Goal: Transaction & Acquisition: Book appointment/travel/reservation

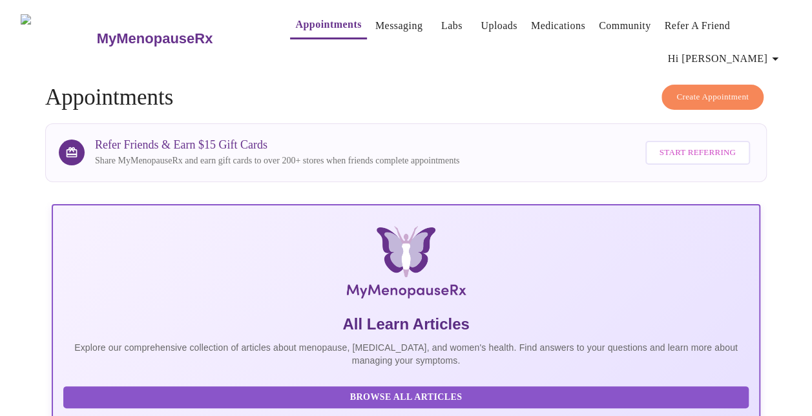
click at [441, 21] on link "Labs" at bounding box center [451, 26] width 21 height 18
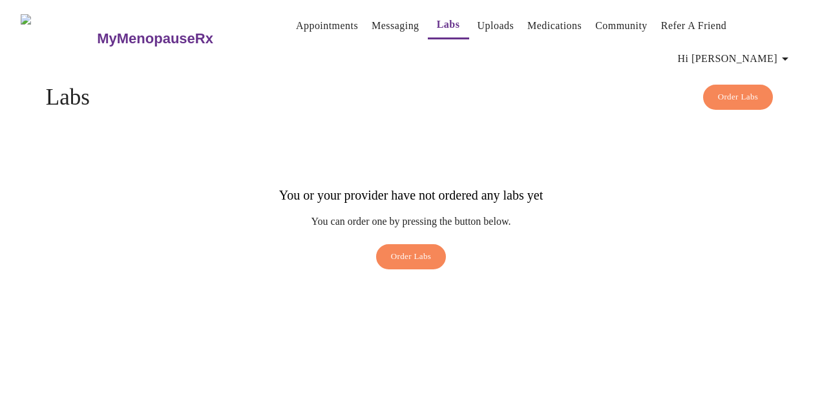
click at [490, 17] on link "Uploads" at bounding box center [496, 26] width 37 height 18
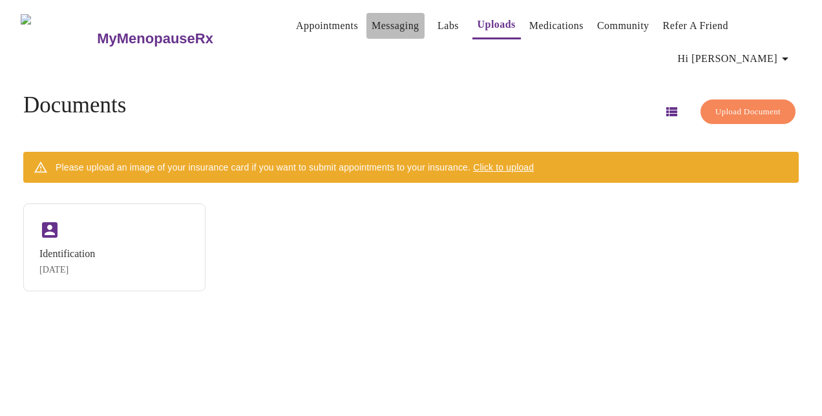
click at [379, 19] on link "Messaging" at bounding box center [395, 26] width 47 height 18
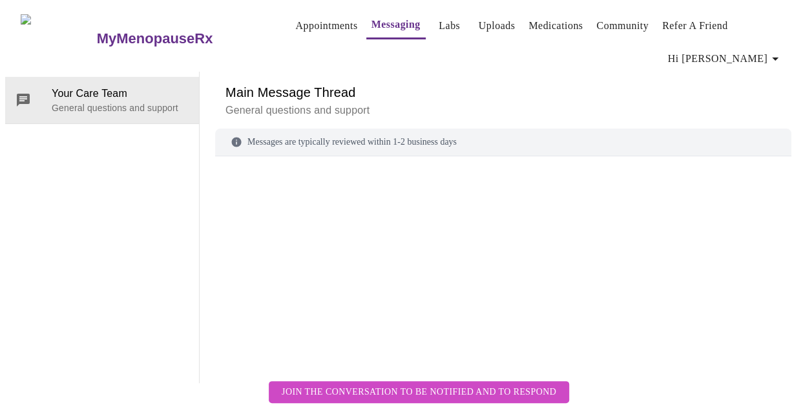
scroll to position [66, 0]
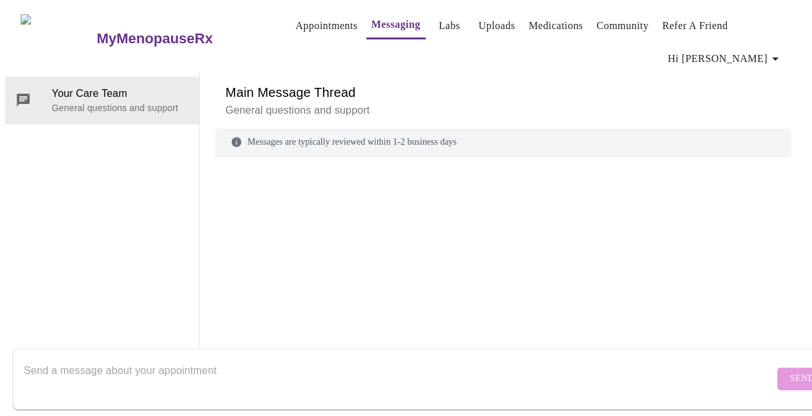
click at [158, 362] on textarea "Send a message about your appointment" at bounding box center [399, 378] width 750 height 41
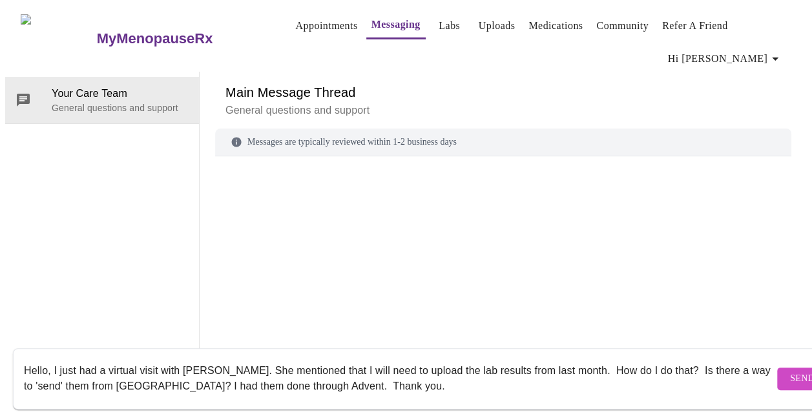
click at [335, 371] on textarea "Hello, I just had a virtual visit with [PERSON_NAME]. She mentioned that I will…" at bounding box center [399, 378] width 750 height 41
drag, startPoint x: 540, startPoint y: 358, endPoint x: 584, endPoint y: 365, distance: 43.9
click at [584, 365] on textarea "Hello, I just had a virtual visit with [PERSON_NAME]. She mentioned that I will…" at bounding box center [399, 378] width 750 height 41
type textarea "Hello, I just had a virtual visit with [PERSON_NAME]. She mentioned that I will…"
click at [790, 371] on span "Send" at bounding box center [802, 379] width 25 height 16
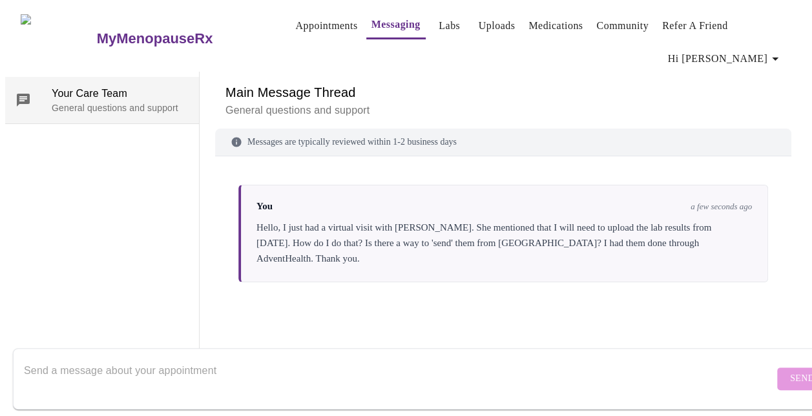
scroll to position [0, 0]
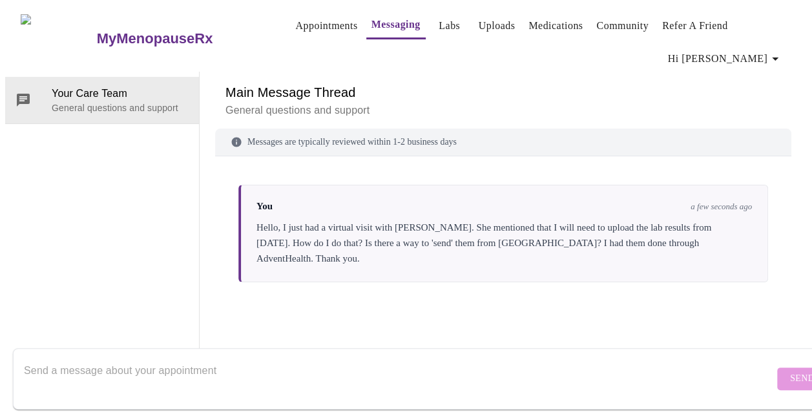
click at [295, 21] on link "Appointments" at bounding box center [326, 26] width 62 height 18
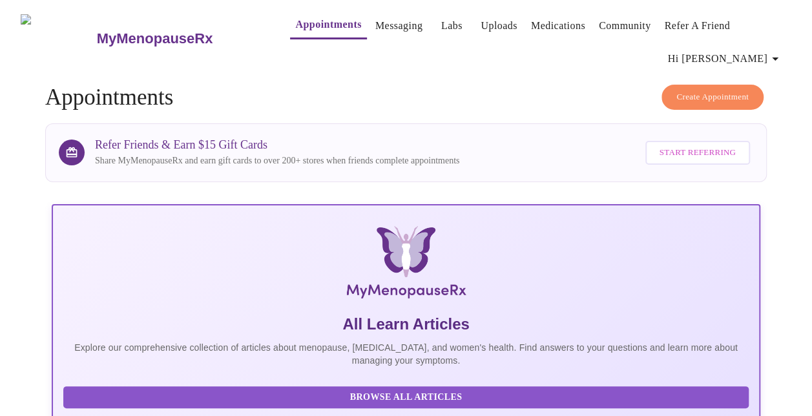
click at [679, 90] on span "Create Appointment" at bounding box center [713, 97] width 72 height 15
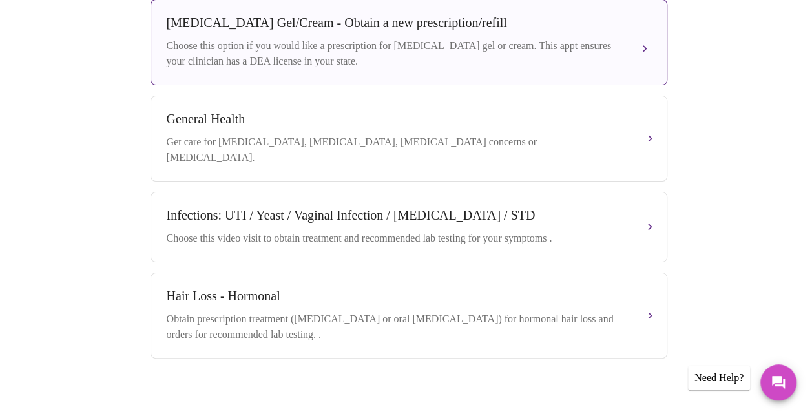
scroll to position [472, 0]
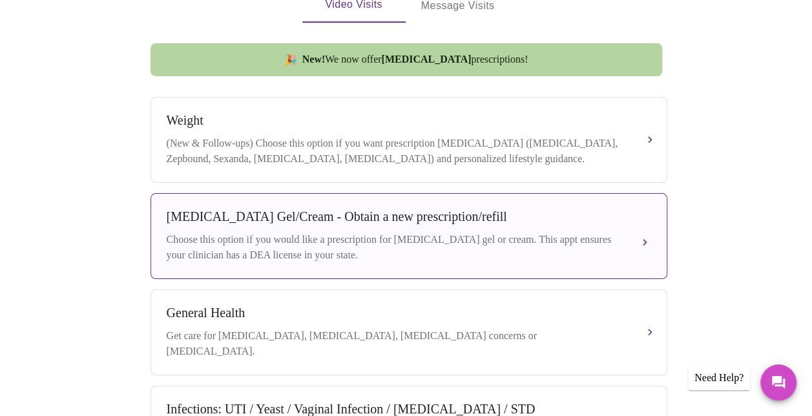
click at [645, 225] on div "[MEDICAL_DATA] Gel/Cream - Obtain a new prescription/refill Choose this option …" at bounding box center [409, 236] width 485 height 54
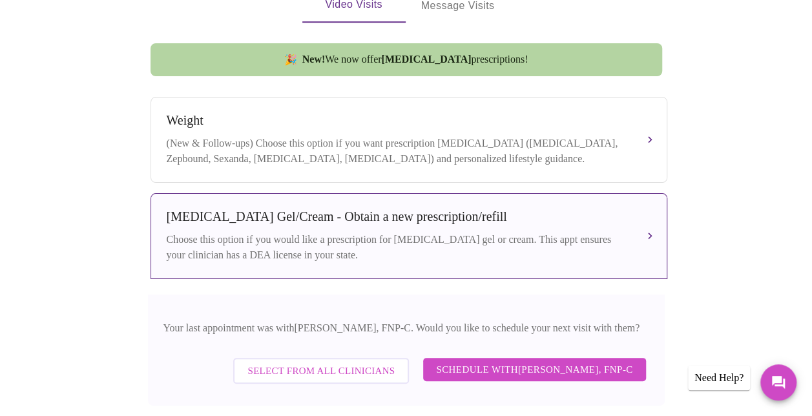
scroll to position [536, 0]
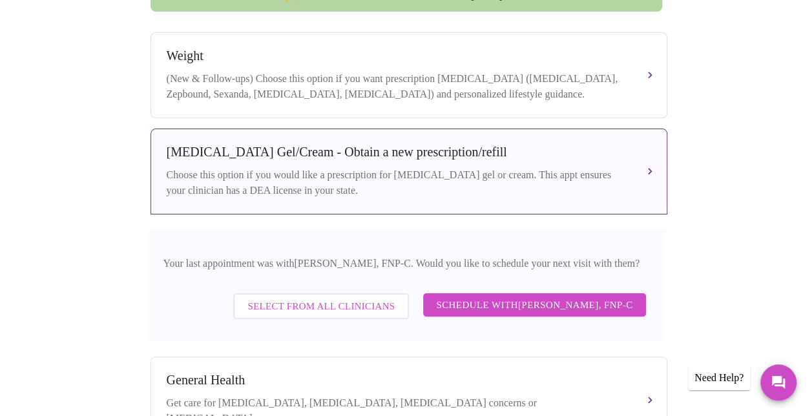
click at [529, 306] on span "Schedule with [PERSON_NAME], FNP-C" at bounding box center [534, 305] width 196 height 17
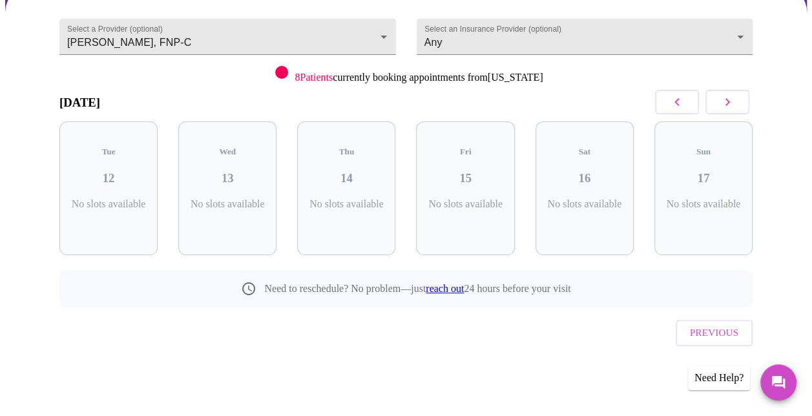
scroll to position [110, 0]
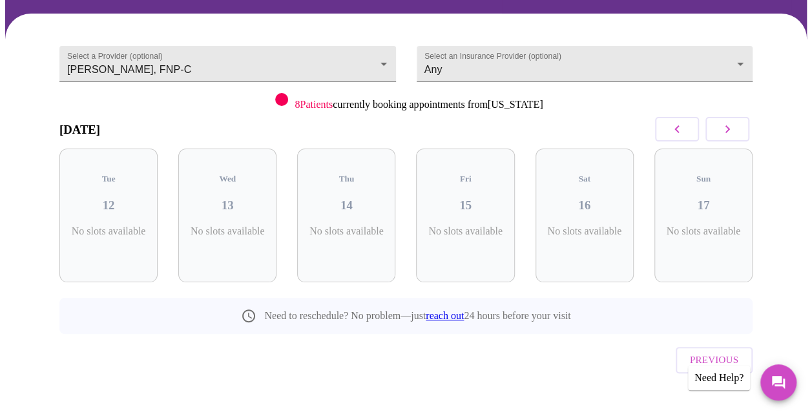
click at [746, 132] on button "button" at bounding box center [728, 129] width 44 height 25
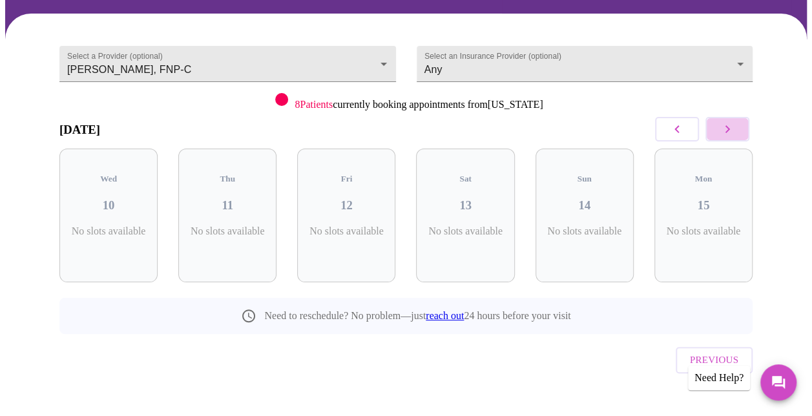
click at [735, 124] on icon "button" at bounding box center [728, 130] width 16 height 16
click at [734, 124] on icon "button" at bounding box center [728, 130] width 16 height 16
click at [699, 352] on span "Previous" at bounding box center [714, 360] width 48 height 17
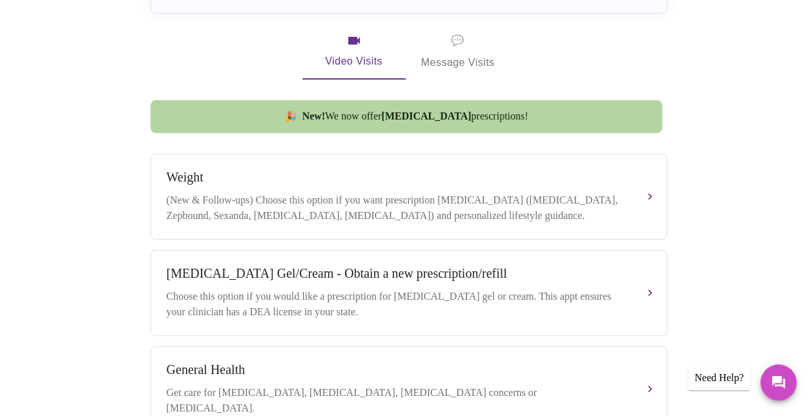
scroll to position [433, 0]
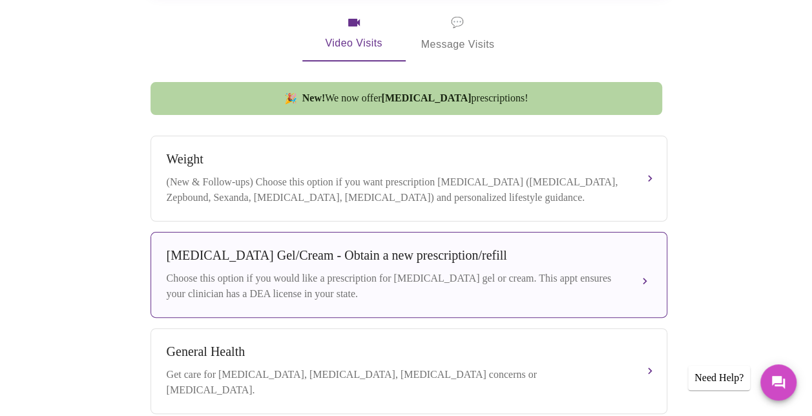
click at [332, 277] on div "Choose this option if you would like a prescription for [MEDICAL_DATA] gel or c…" at bounding box center [396, 286] width 459 height 31
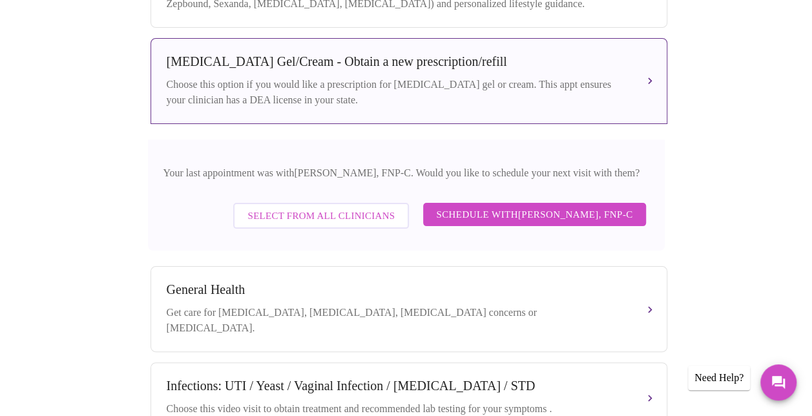
click at [278, 216] on span "Select from All Clinicians" at bounding box center [321, 215] width 147 height 17
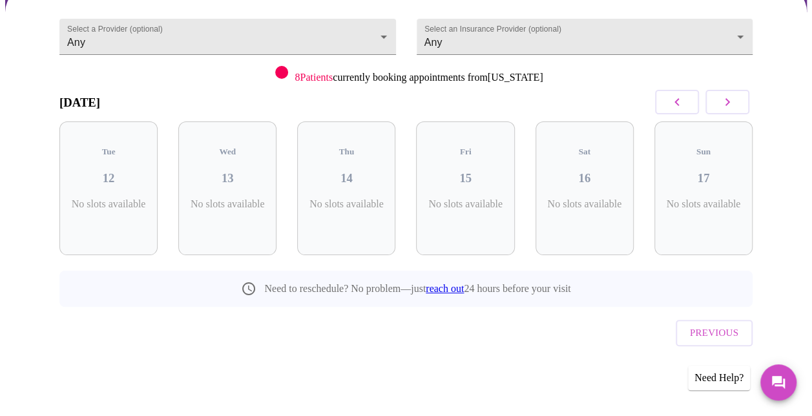
scroll to position [110, 0]
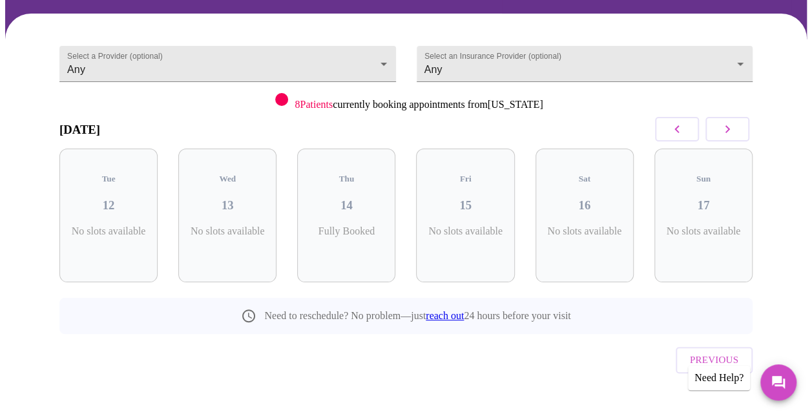
click at [745, 129] on button "button" at bounding box center [728, 129] width 44 height 25
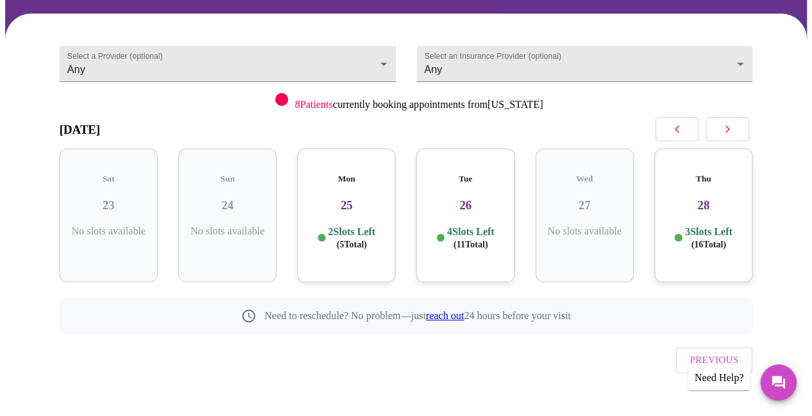
click at [706, 198] on h3 "28" at bounding box center [704, 205] width 78 height 14
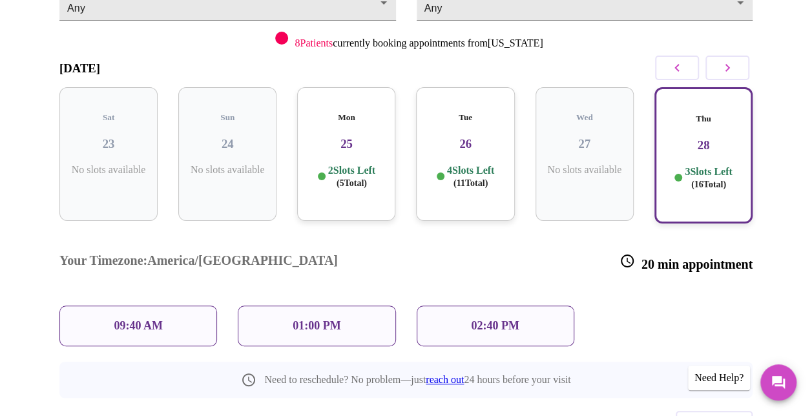
scroll to position [214, 0]
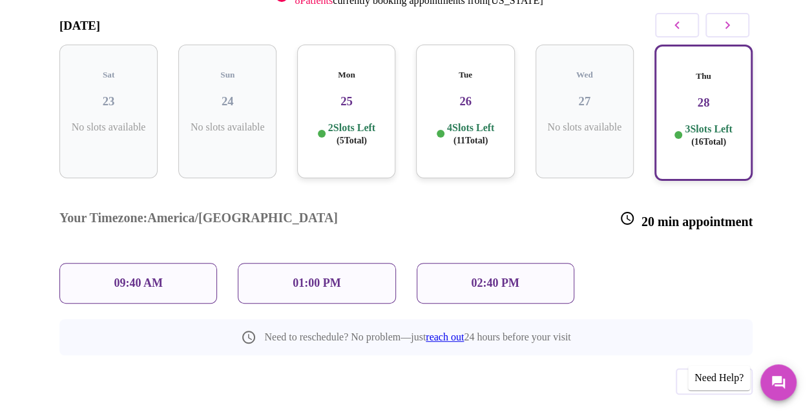
click at [132, 277] on p "09:40 AM" at bounding box center [138, 284] width 49 height 14
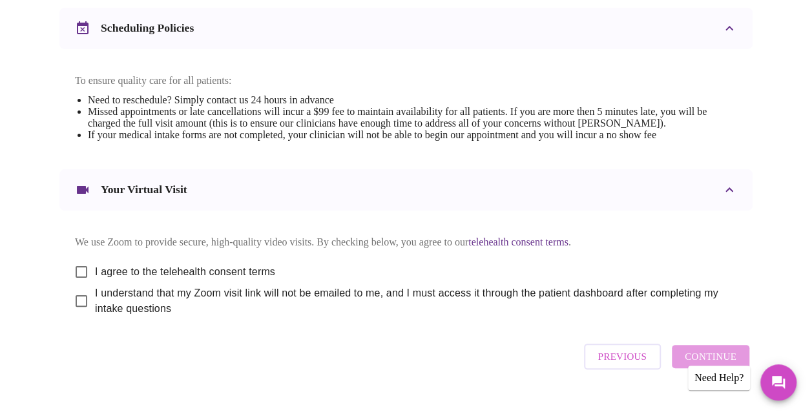
scroll to position [542, 0]
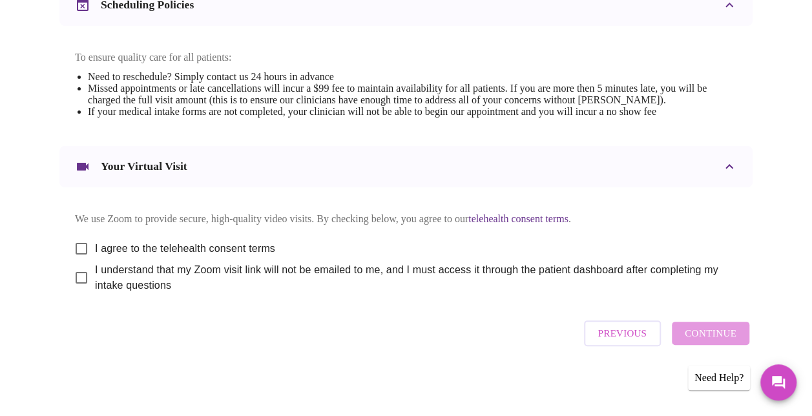
click at [76, 244] on input "I agree to the telehealth consent terms" at bounding box center [81, 248] width 27 height 27
checkbox input "true"
click at [78, 280] on input "I understand that my Zoom visit link will not be emailed to me, and I must acce…" at bounding box center [81, 277] width 27 height 27
checkbox input "true"
click at [734, 335] on span "Continue" at bounding box center [711, 333] width 52 height 17
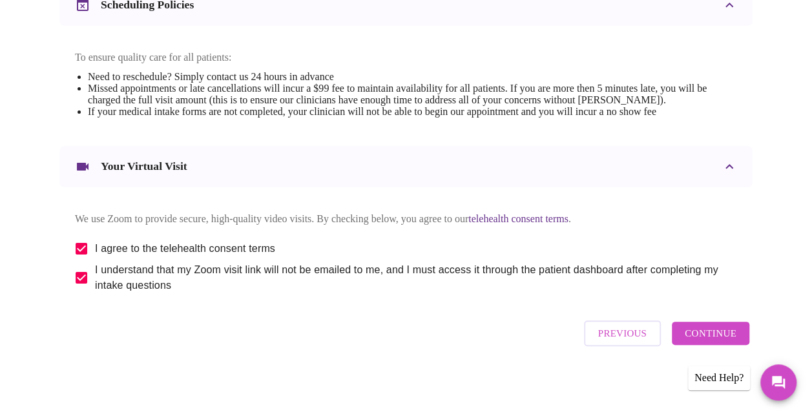
scroll to position [151, 0]
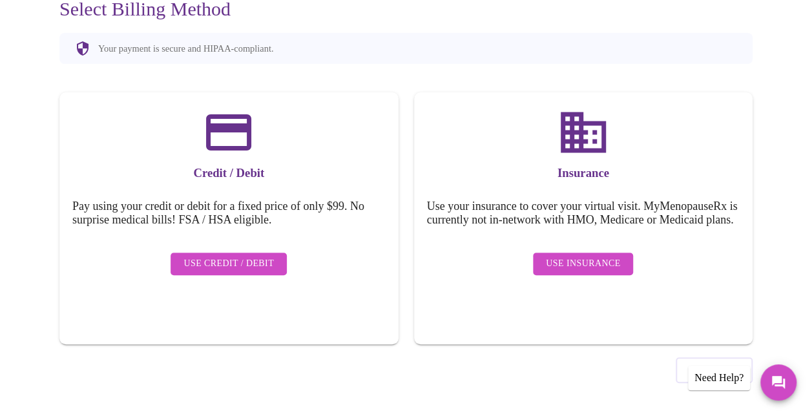
click at [219, 256] on span "Use Credit / Debit" at bounding box center [229, 264] width 90 height 16
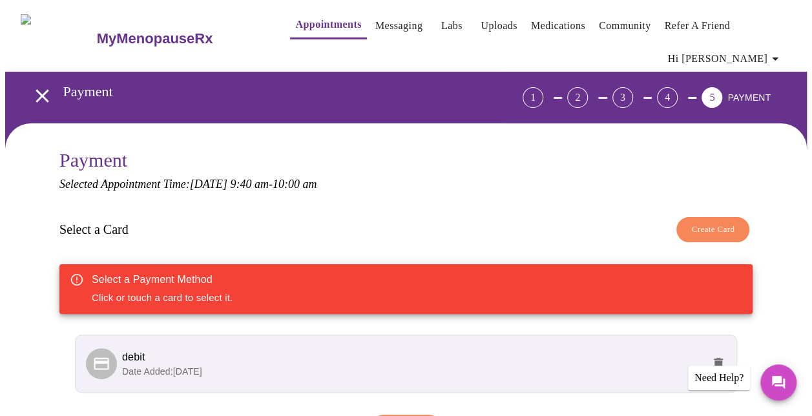
scroll to position [131, 0]
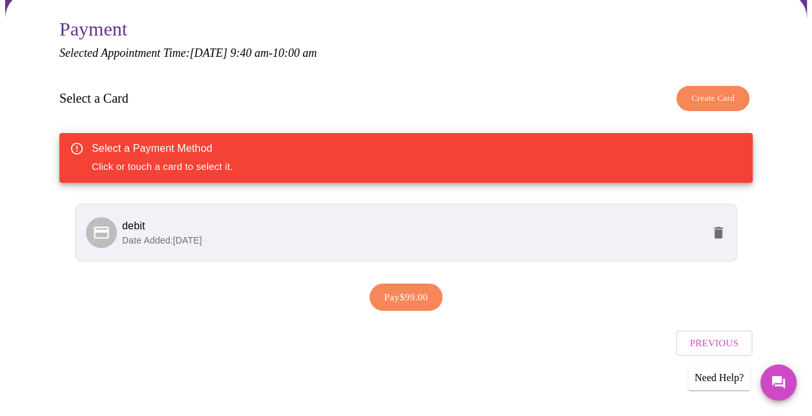
click at [359, 237] on p "Date Added: [DATE]" at bounding box center [412, 240] width 581 height 13
click at [274, 227] on span "debit" at bounding box center [412, 226] width 581 height 16
click at [413, 289] on span "Pay $99.00" at bounding box center [407, 297] width 44 height 17
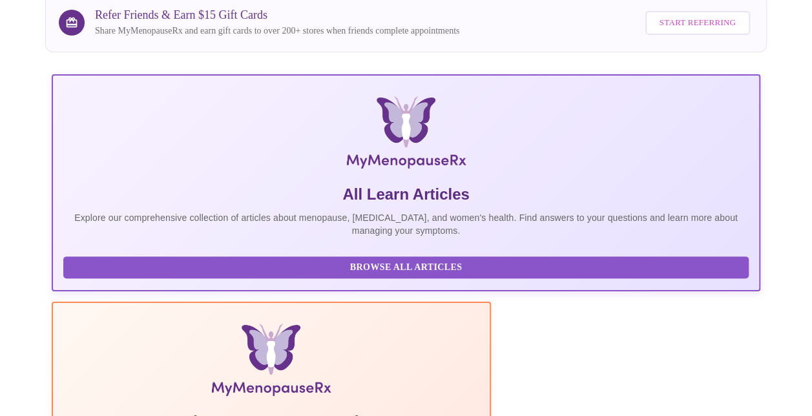
scroll to position [388, 0]
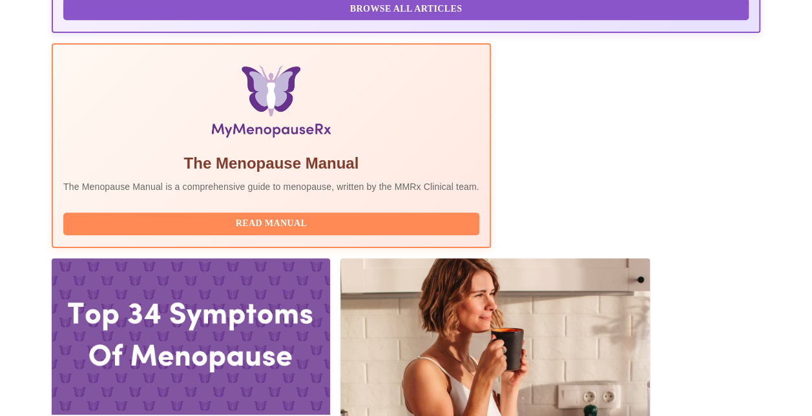
drag, startPoint x: 141, startPoint y: 156, endPoint x: 208, endPoint y: 157, distance: 67.2
copy h3 "[PERSON_NAME]"
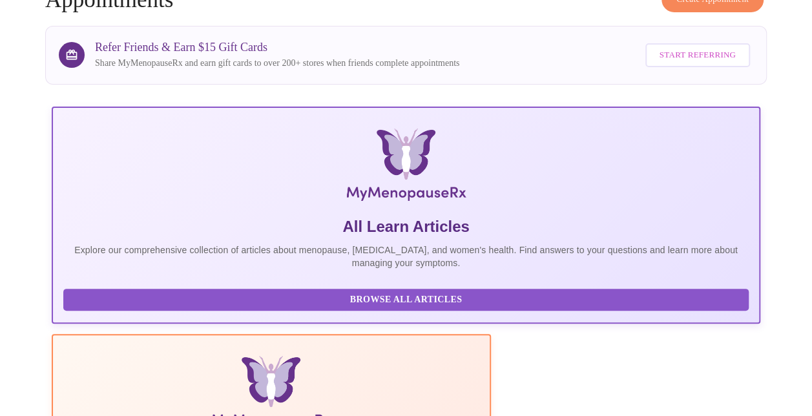
scroll to position [0, 0]
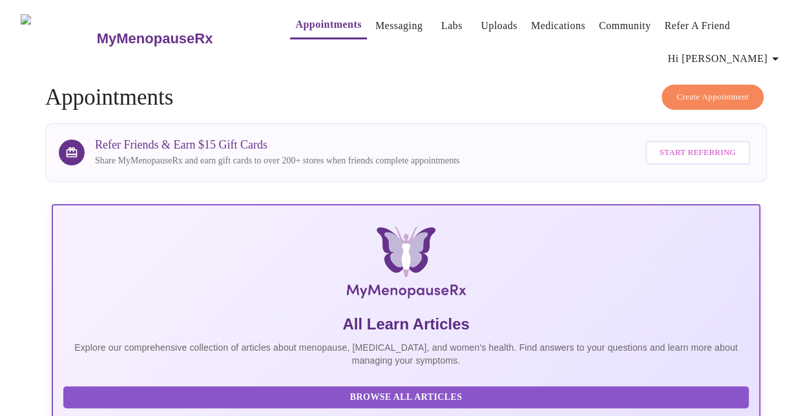
click at [375, 18] on link "Messaging" at bounding box center [398, 26] width 47 height 18
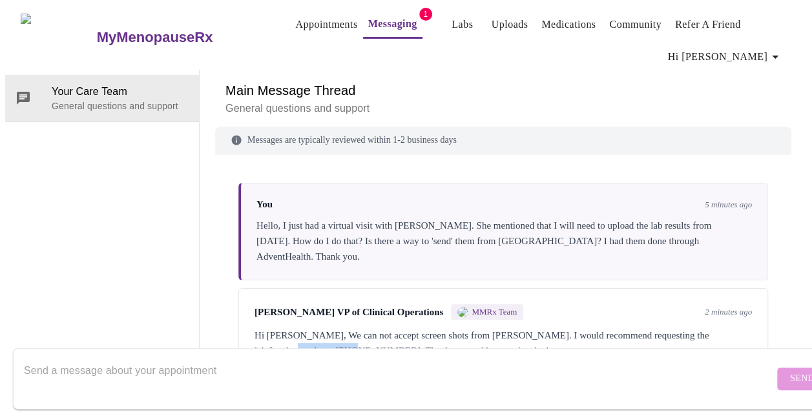
drag, startPoint x: 288, startPoint y: 290, endPoint x: 356, endPoint y: 299, distance: 68.4
click at [356, 299] on div "[PERSON_NAME] VP of Clinical Operations MMRx Team 2 minutes ago Hi [PERSON_NAME…" at bounding box center [503, 331] width 530 height 87
copy div "[PHONE_NUMBER]"
click at [357, 328] on div "Hi [PERSON_NAME], We can not accept screen shots from [PERSON_NAME]. I would re…" at bounding box center [504, 343] width 498 height 31
click at [259, 358] on textarea "Send a message about your appointment" at bounding box center [399, 378] width 750 height 41
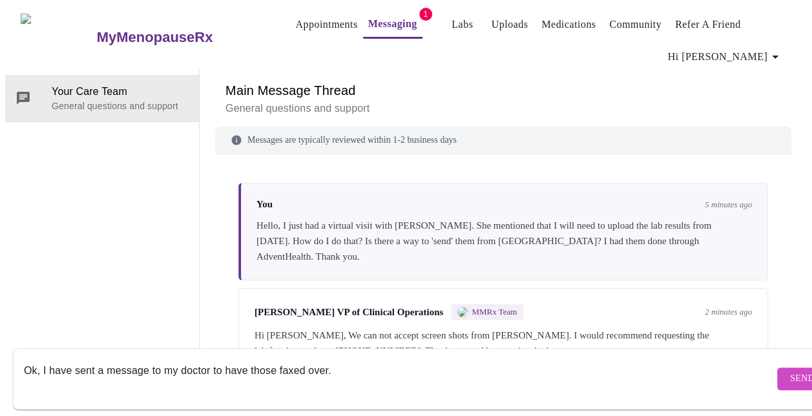
type textarea "Ok, I have sent a message to my doctor to have those faxed over."
click at [790, 371] on span "Send" at bounding box center [802, 379] width 25 height 16
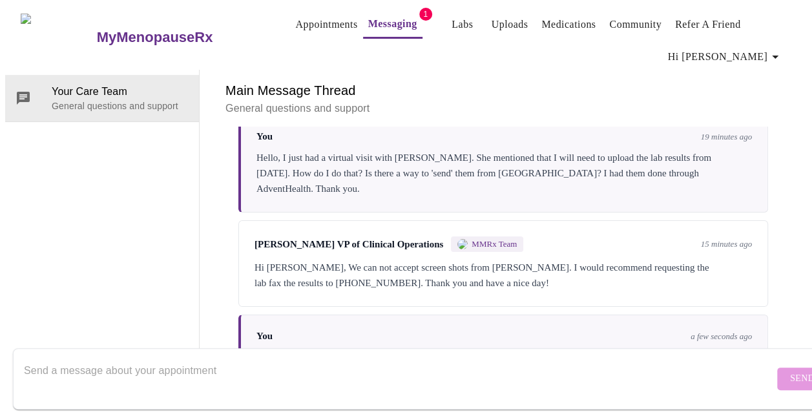
click at [368, 20] on link "Messaging" at bounding box center [392, 24] width 49 height 18
click at [295, 17] on link "Appointments" at bounding box center [326, 25] width 62 height 18
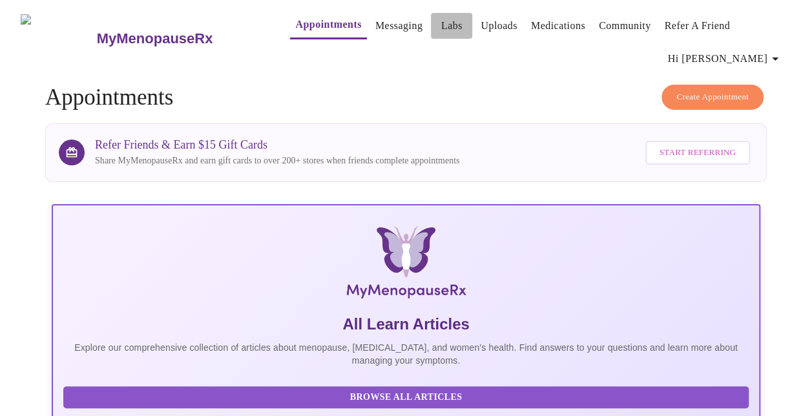
click at [441, 19] on link "Labs" at bounding box center [451, 26] width 21 height 18
